Goal: Find specific page/section: Find specific page/section

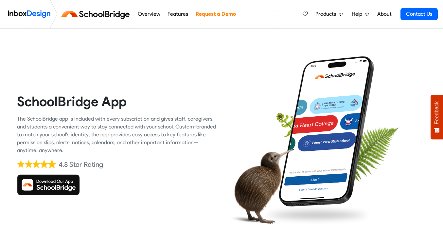
click at [57, 188] on img at bounding box center [48, 184] width 63 height 21
